Goal: Transaction & Acquisition: Purchase product/service

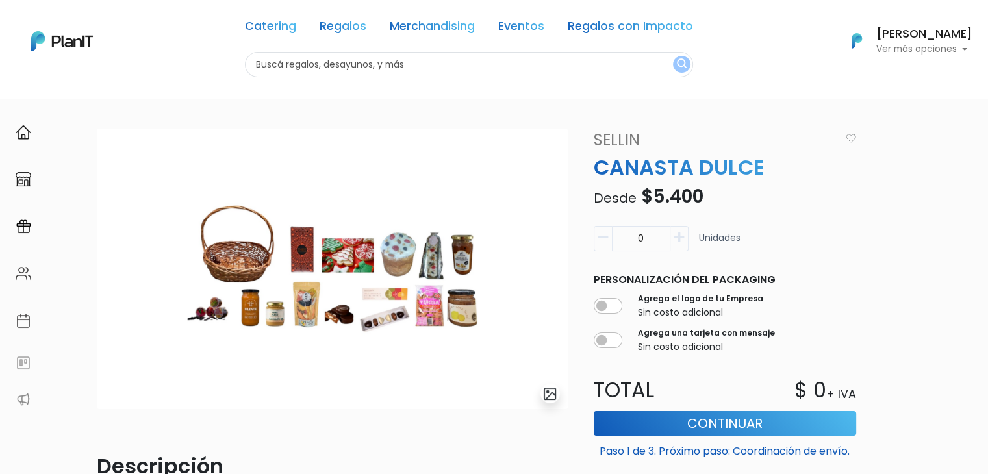
click at [353, 68] on input "text" at bounding box center [469, 64] width 448 height 25
type input "hiedra"
click at [673, 56] on button "submit" at bounding box center [682, 64] width 18 height 17
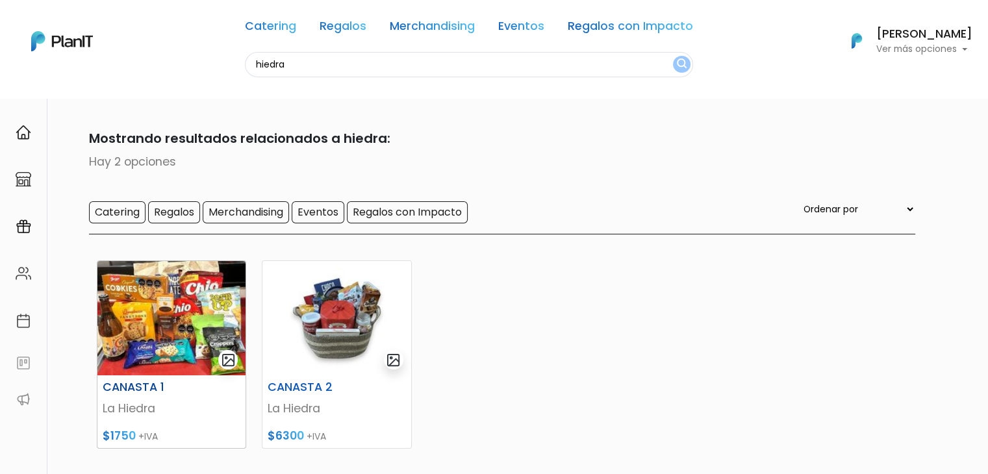
click at [170, 292] on img at bounding box center [171, 318] width 148 height 114
click at [315, 315] on img at bounding box center [336, 318] width 148 height 114
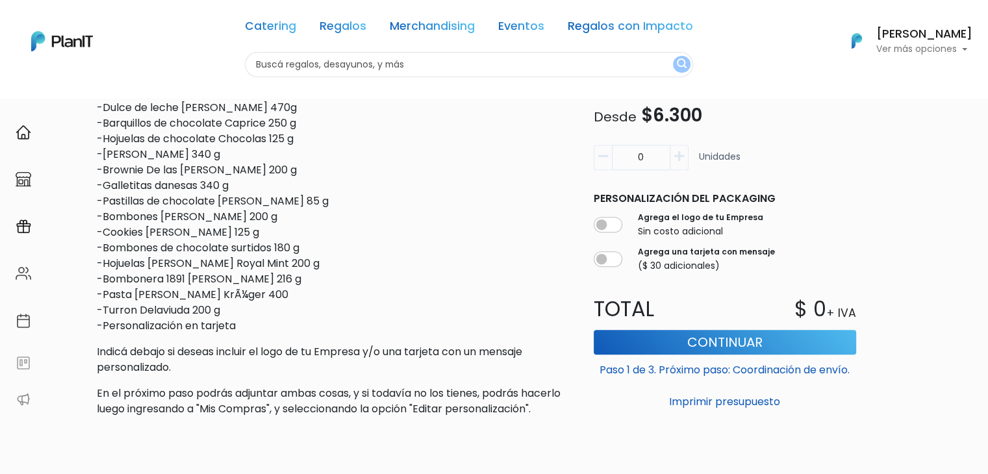
scroll to position [483, 0]
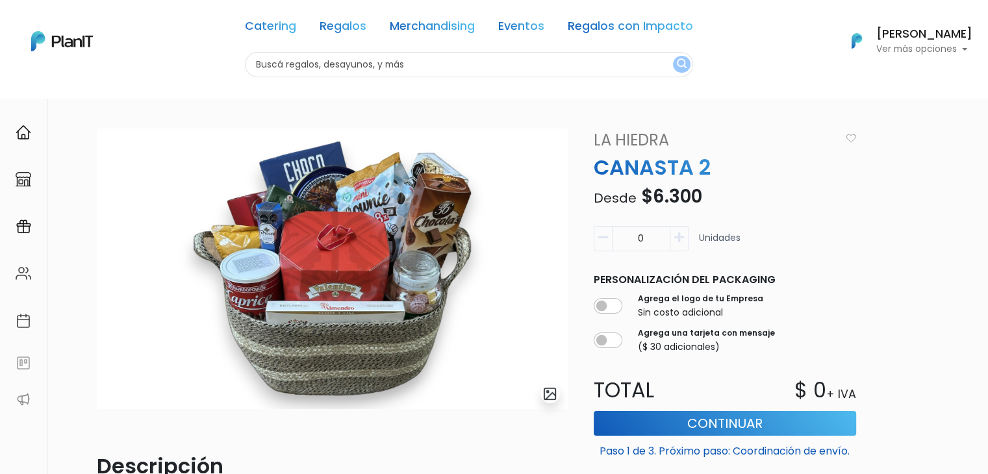
click at [390, 63] on input "text" at bounding box center [469, 64] width 448 height 25
type input "campo"
click at [673, 56] on button "submit" at bounding box center [682, 64] width 18 height 17
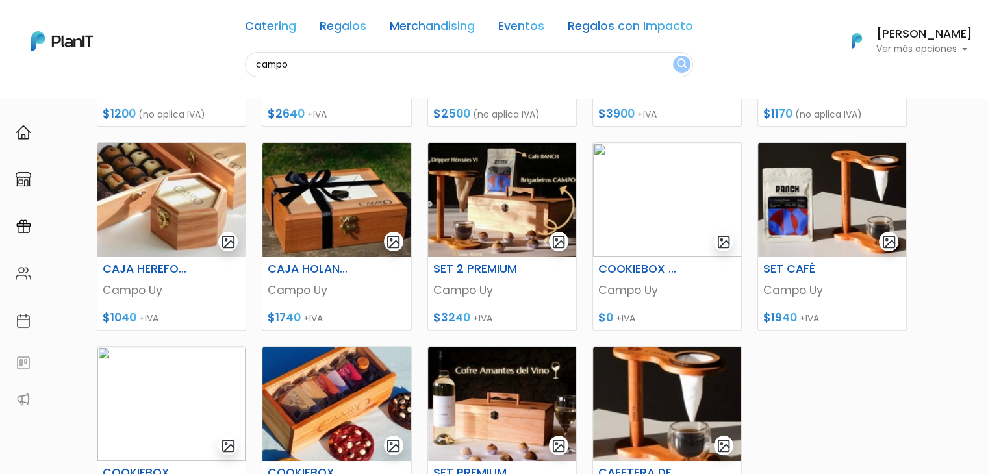
scroll to position [325, 0]
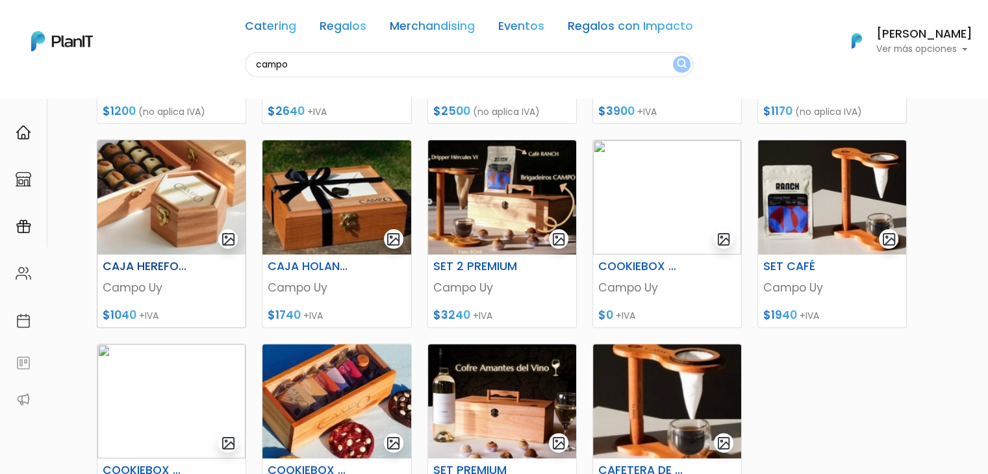
click at [148, 193] on img at bounding box center [171, 197] width 148 height 114
